Goal: Find specific fact: Find contact information

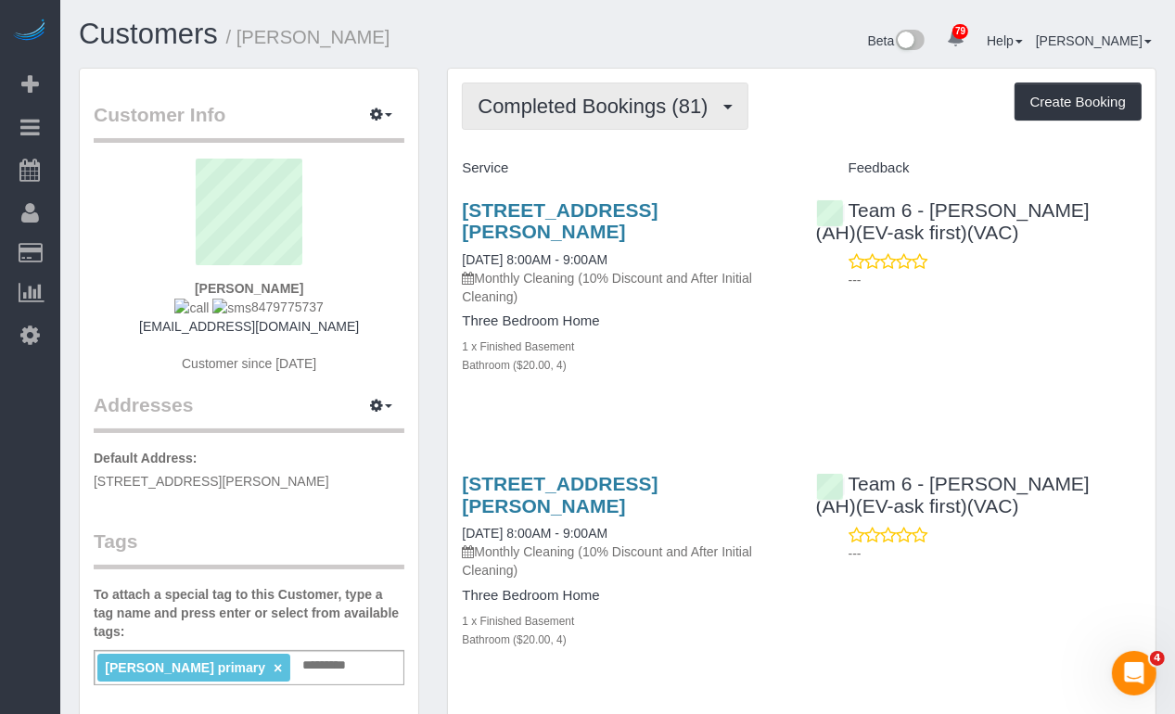
click at [668, 108] on span "Completed Bookings (81)" at bounding box center [597, 106] width 239 height 23
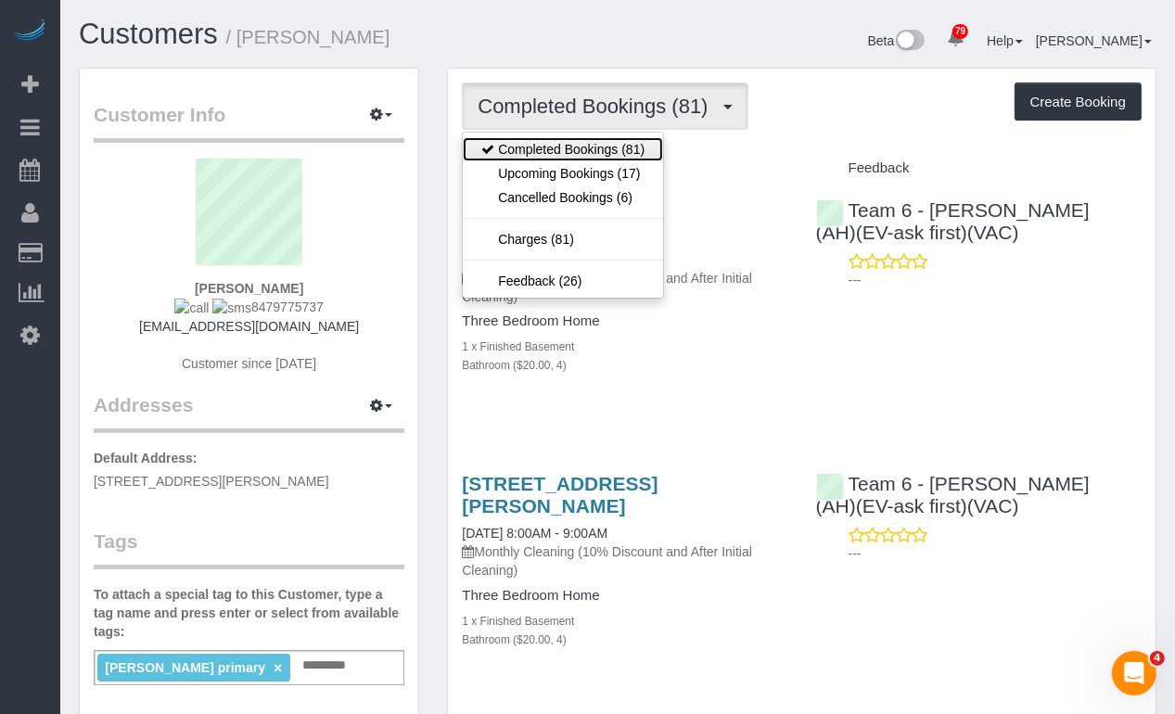
click at [621, 145] on link "Completed Bookings (81)" at bounding box center [563, 149] width 200 height 24
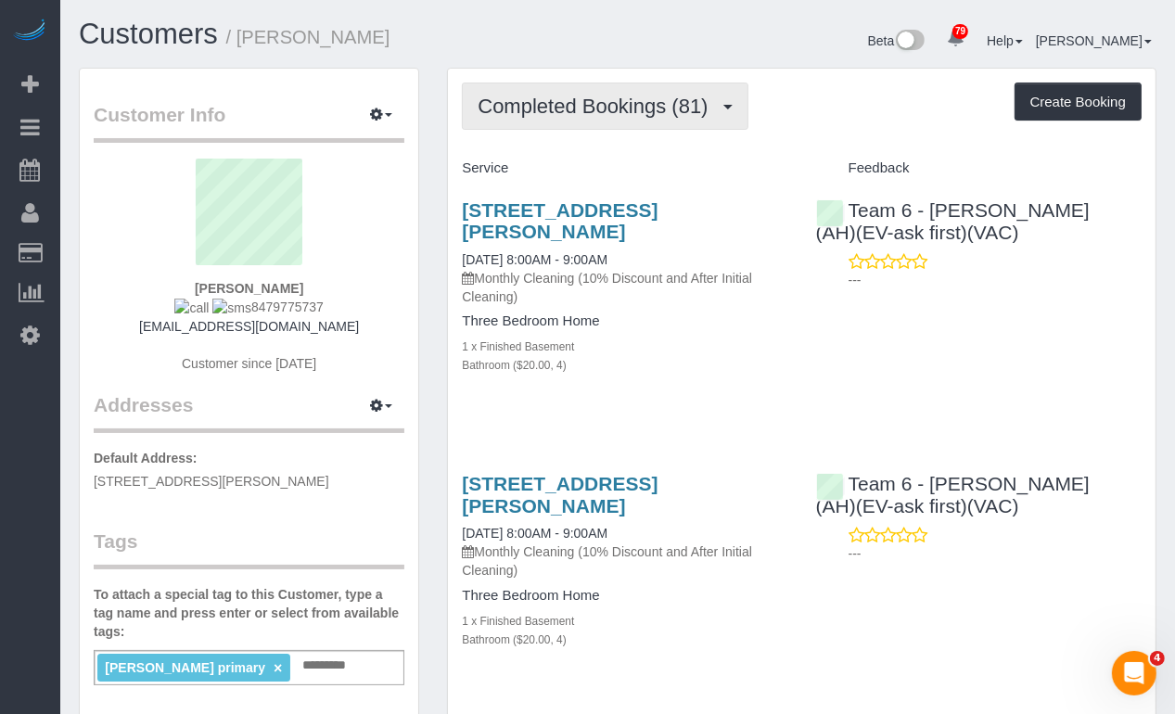
click at [621, 105] on span "Completed Bookings (81)" at bounding box center [597, 106] width 239 height 23
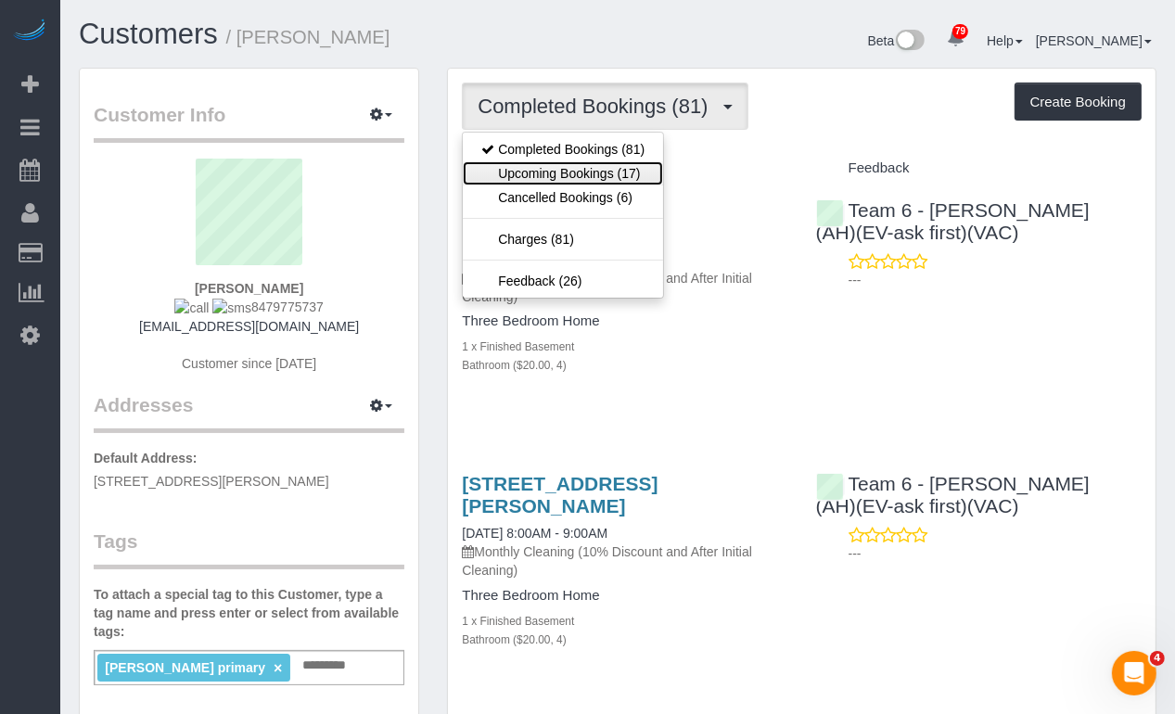
click at [601, 174] on link "Upcoming Bookings (17)" at bounding box center [563, 173] width 200 height 24
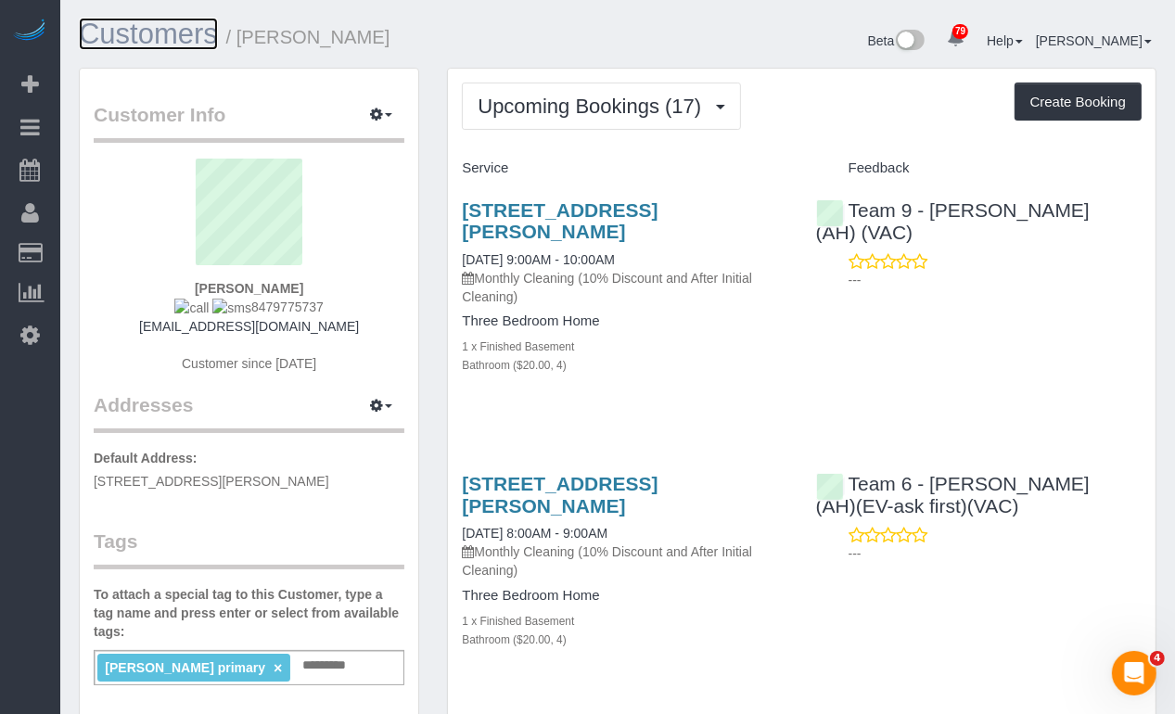
click at [212, 36] on link "Customers" at bounding box center [148, 34] width 139 height 32
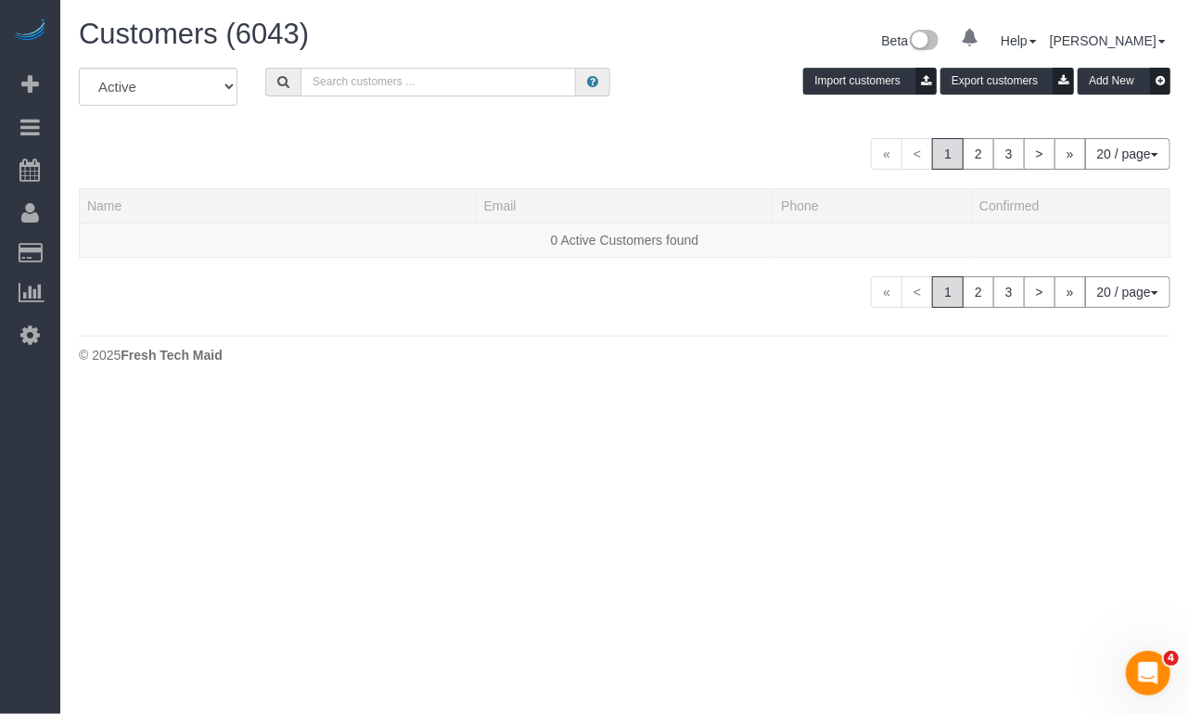
click at [426, 81] on input "text" at bounding box center [439, 82] width 276 height 29
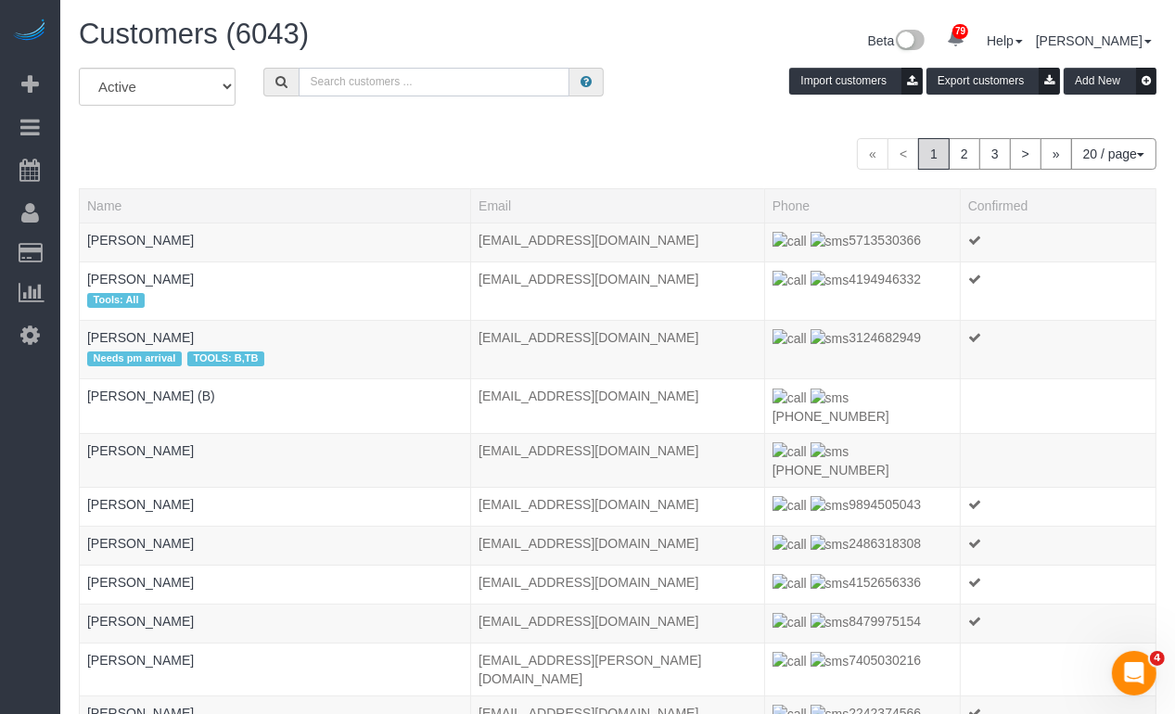
paste input "[PERSON_NAME]"
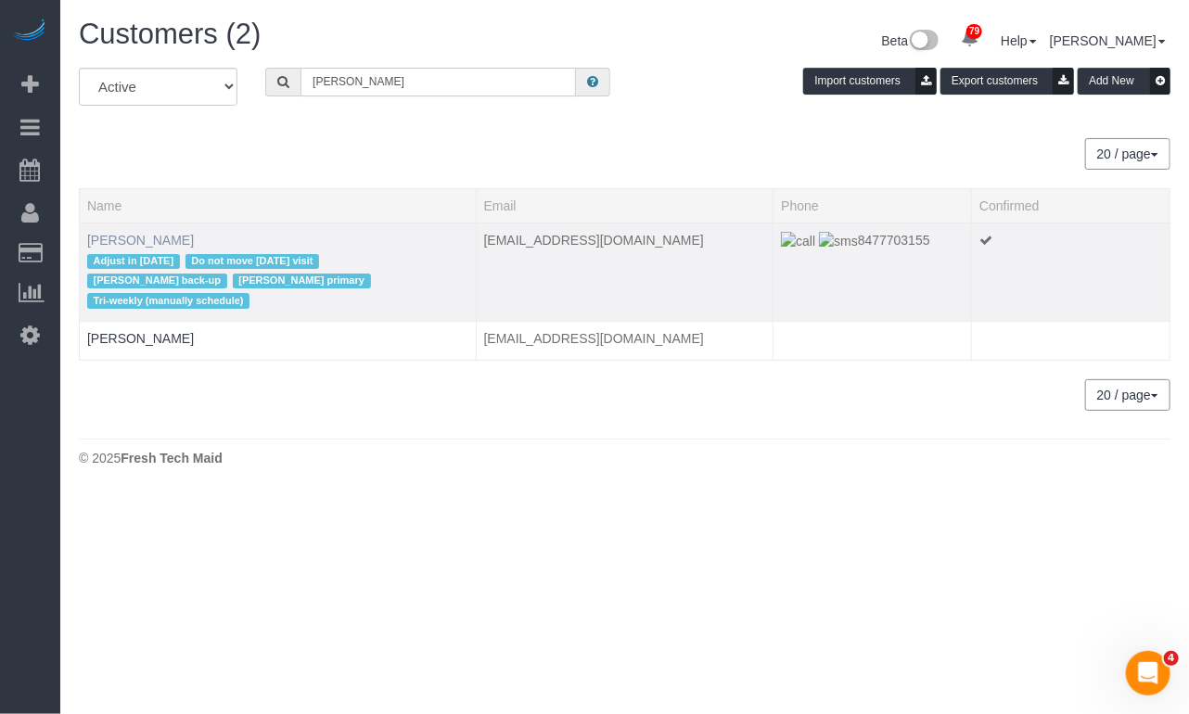
type input "[PERSON_NAME]"
drag, startPoint x: 965, startPoint y: 251, endPoint x: 828, endPoint y: 248, distance: 137.3
click at [828, 248] on td "8477703155" at bounding box center [873, 272] width 199 height 98
copy span "8477703155"
